Goal: Transaction & Acquisition: Download file/media

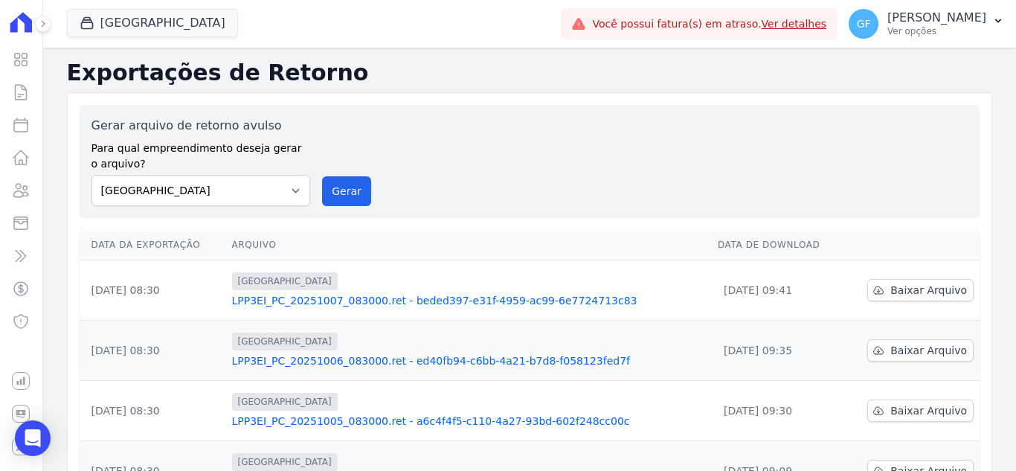
click at [474, 135] on div "Gerar arquivo de retorno avulso Para qual empreendimento deseja gerar o arquivo…" at bounding box center [529, 161] width 876 height 89
drag, startPoint x: 868, startPoint y: 25, endPoint x: 870, endPoint y: 35, distance: 10.7
click at [869, 25] on span "GF" at bounding box center [864, 24] width 14 height 10
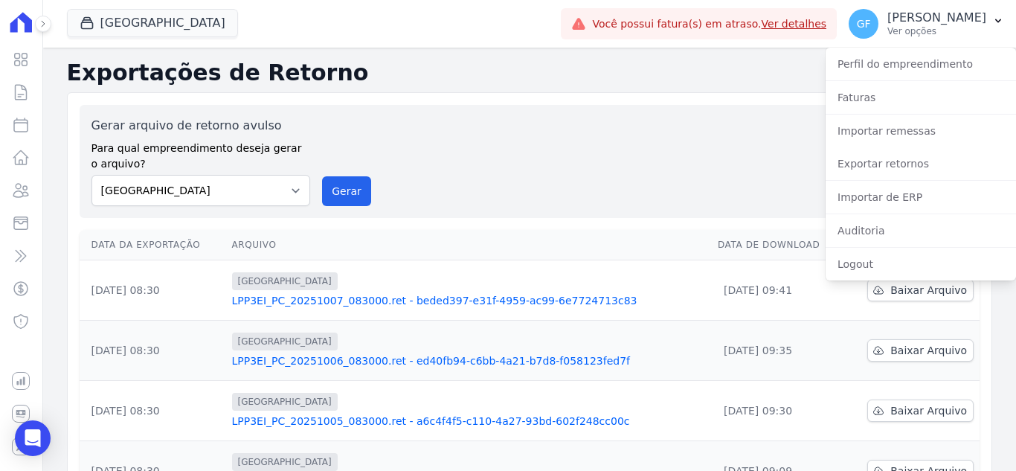
click at [725, 190] on div "Gerar arquivo de retorno avulso Para qual empreendimento deseja gerar o arquivo…" at bounding box center [529, 161] width 876 height 89
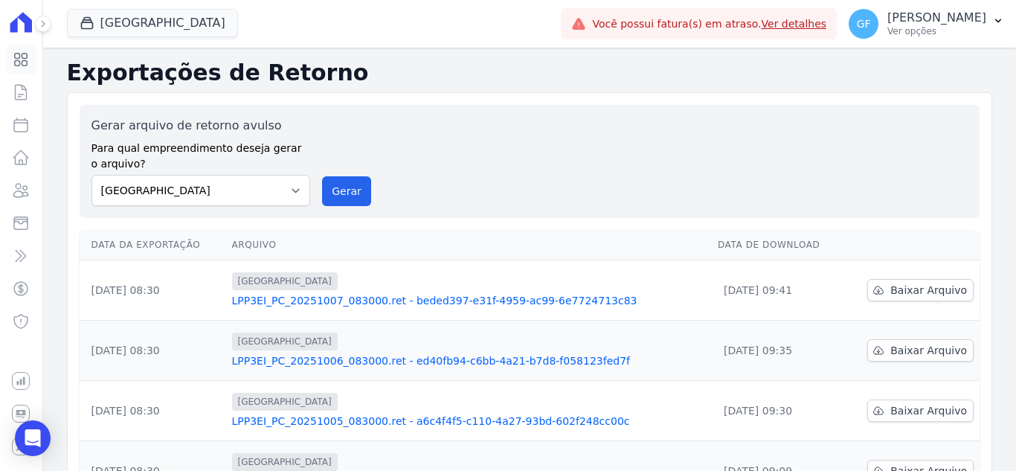
click at [31, 60] on link "Visão Geral" at bounding box center [21, 60] width 30 height 30
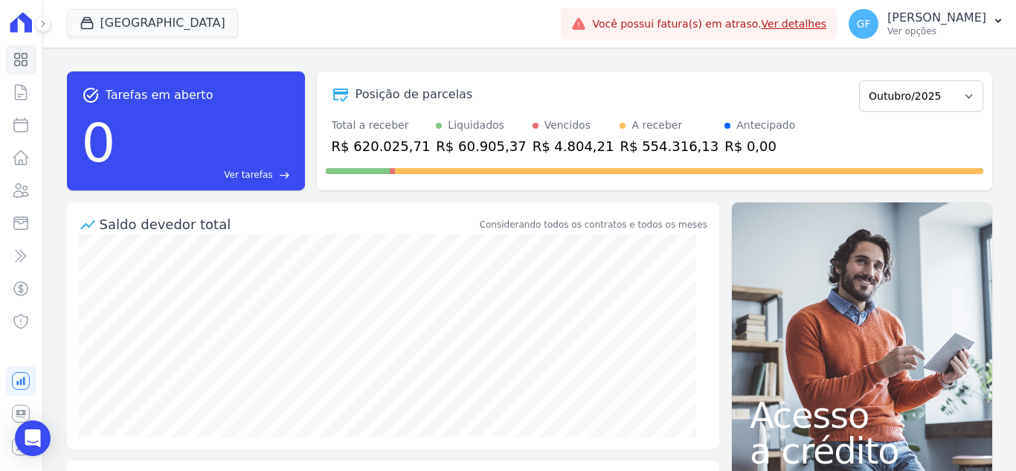
click at [580, 66] on div "task_alt Tarefas em aberto 0 Ver tarefas east Posição de parcelas Maio/2021 Jun…" at bounding box center [529, 131] width 925 height 143
click at [937, 30] on p "Ver opções" at bounding box center [936, 31] width 99 height 12
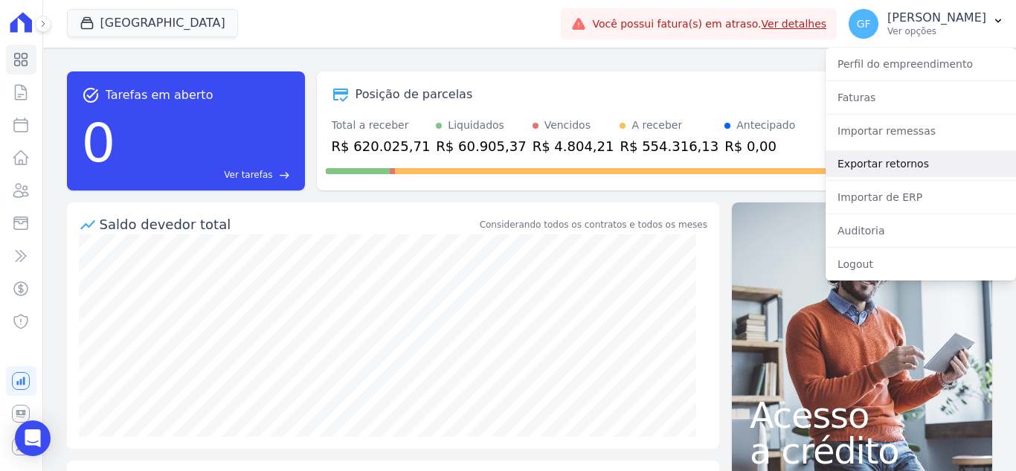
click at [884, 163] on link "Exportar retornos" at bounding box center [921, 163] width 190 height 27
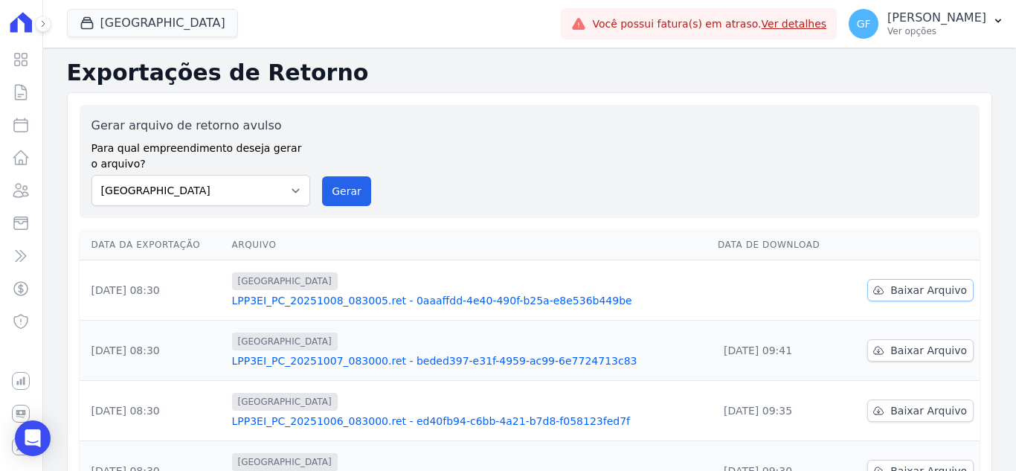
click at [893, 291] on span "Baixar Arquivo" at bounding box center [928, 290] width 77 height 15
click at [934, 25] on p "[PERSON_NAME]" at bounding box center [936, 17] width 99 height 15
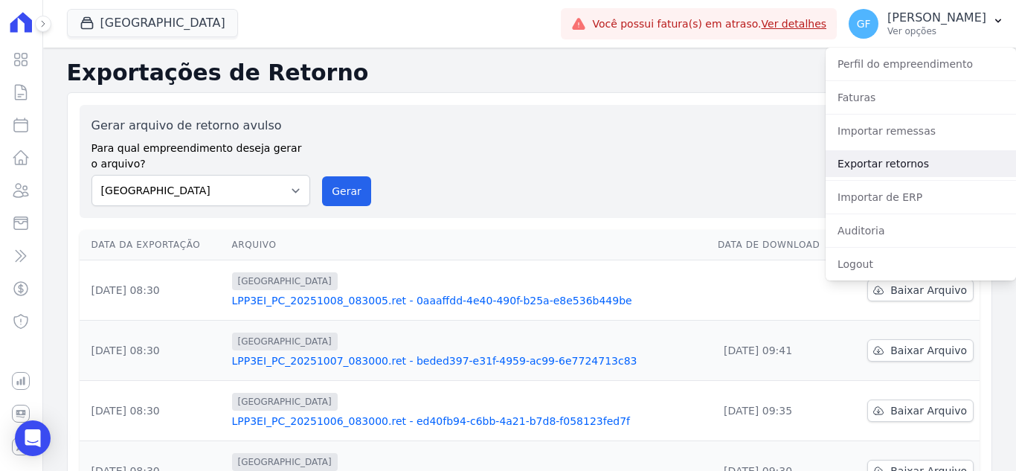
click at [894, 157] on link "Exportar retornos" at bounding box center [921, 163] width 190 height 27
